Goal: Find contact information: Find contact information

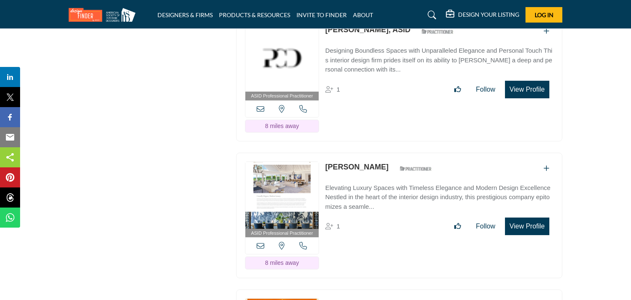
scroll to position [7145, 0]
drag, startPoint x: 323, startPoint y: 45, endPoint x: 372, endPoint y: 52, distance: 49.5
click at [372, 52] on div "ASID Professional Practitioner ASID Professional Practitioners have successfull…" at bounding box center [399, 78] width 326 height 126
copy link "[PERSON_NAME]"
drag, startPoint x: 324, startPoint y: 184, endPoint x: 380, endPoint y: 194, distance: 56.9
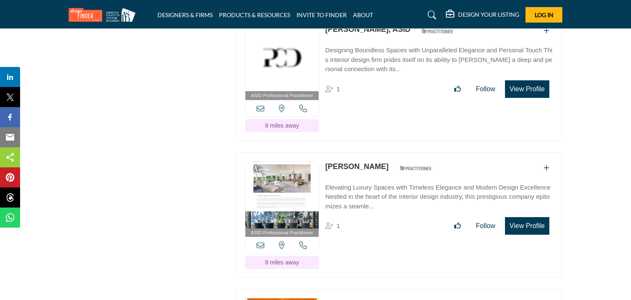
click at [380, 176] on div "[PERSON_NAME] ASID Qualified Practitioner who validates work and experience to …" at bounding box center [380, 168] width 111 height 15
copy link "[PERSON_NAME]"
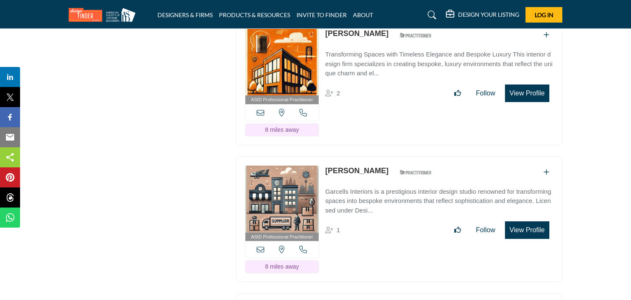
scroll to position [7417, 0]
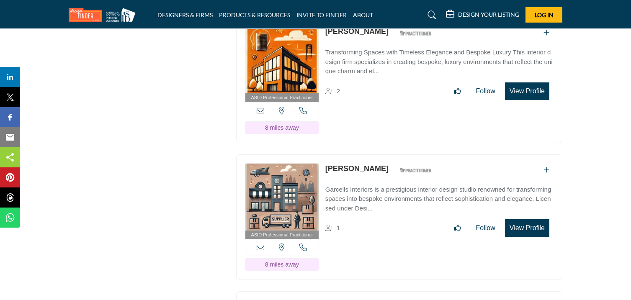
drag, startPoint x: 322, startPoint y: 46, endPoint x: 361, endPoint y: 54, distance: 39.7
click at [361, 54] on div "ASID Professional Practitioner ASID Professional Practitioners have successfull…" at bounding box center [399, 80] width 326 height 126
copy link "[PERSON_NAME]"
drag, startPoint x: 324, startPoint y: 185, endPoint x: 420, endPoint y: 189, distance: 95.9
click at [420, 189] on div "ASID Professional Practitioner ASID Professional Practitioners have successfull…" at bounding box center [399, 217] width 326 height 126
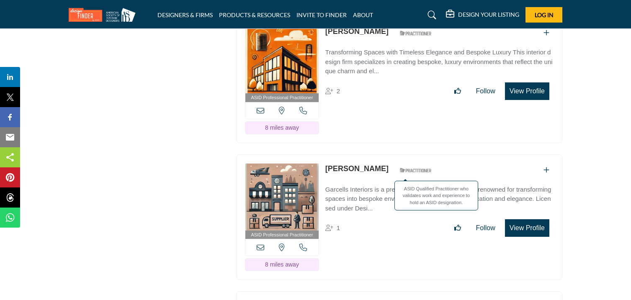
copy div "[PERSON_NAME]"
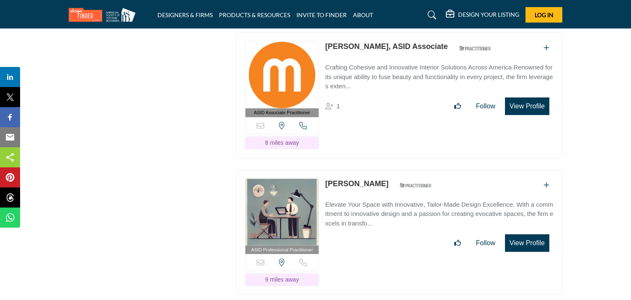
scroll to position [7682, 0]
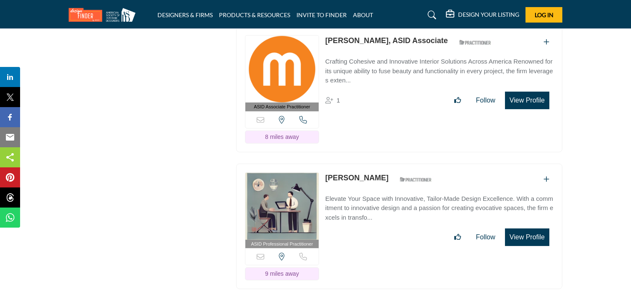
click at [365, 67] on div "ASID Associate Practitioner ASID Associate Practitioners have a degree in any m…" at bounding box center [399, 89] width 326 height 126
copy link "[PERSON_NAME]"
drag, startPoint x: 324, startPoint y: 197, endPoint x: 375, endPoint y: 202, distance: 51.8
click at [375, 202] on div "ASID Professional Practitioner ASID Professional Practitioners have successfull…" at bounding box center [399, 227] width 326 height 126
copy link "[PERSON_NAME]"
